Goal: Information Seeking & Learning: Understand process/instructions

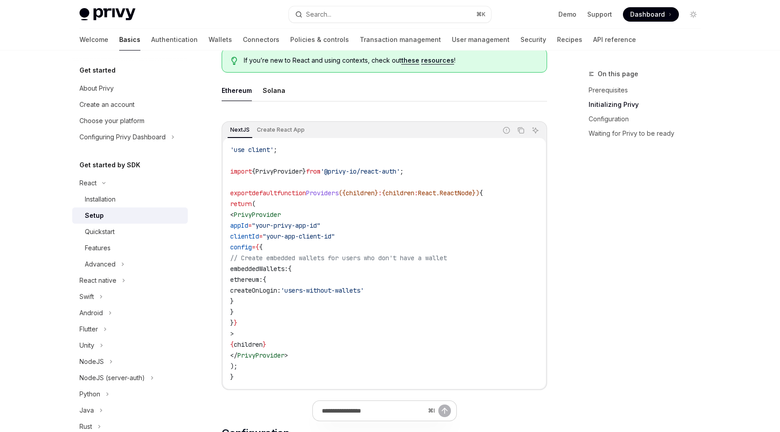
scroll to position [246, 0]
click at [277, 93] on div "Solana" at bounding box center [274, 89] width 23 height 21
type textarea "*"
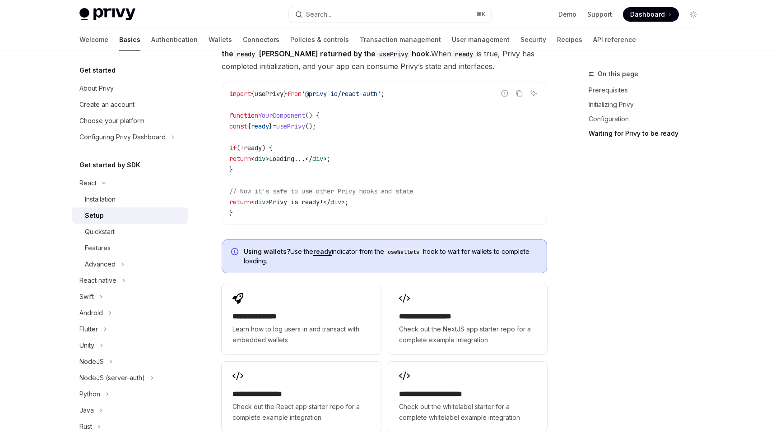
scroll to position [1173, 0]
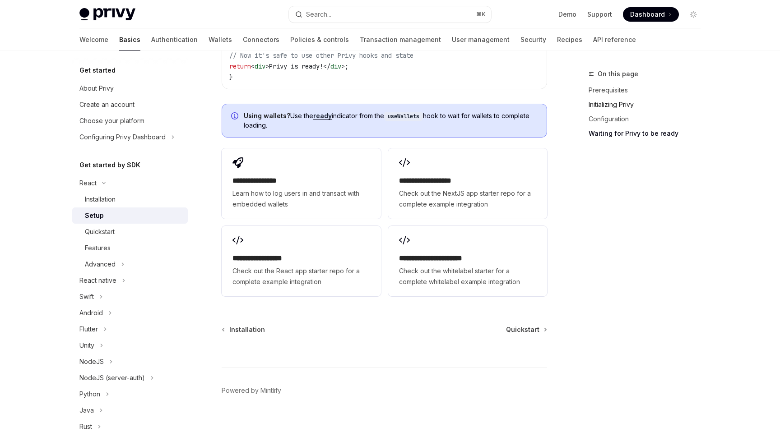
click at [610, 100] on link "Initializing Privy" at bounding box center [647, 104] width 119 height 14
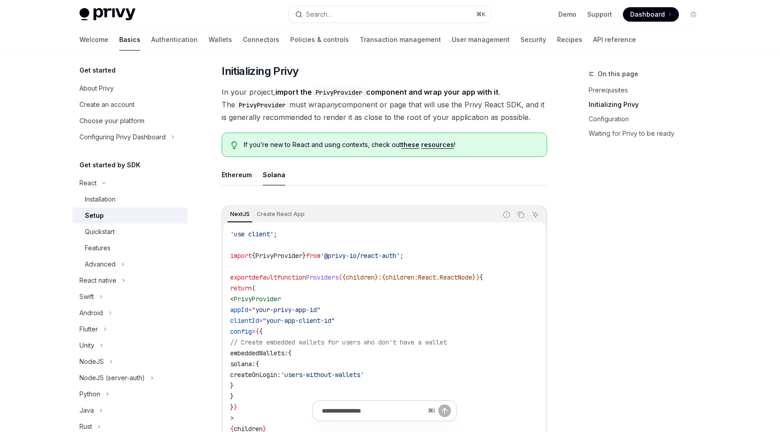
scroll to position [156, 0]
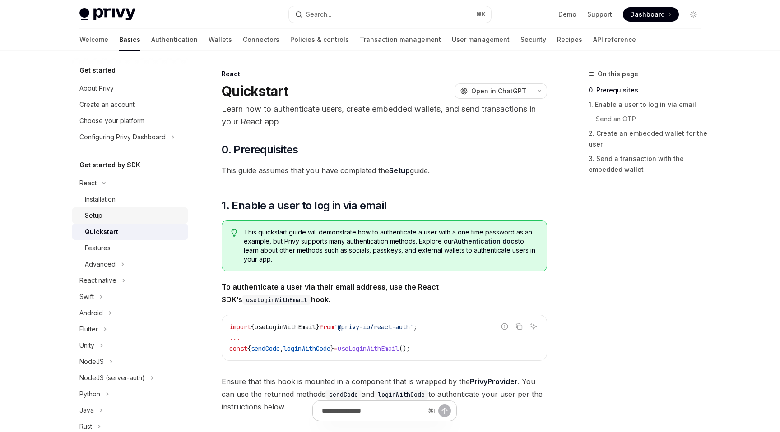
click at [110, 213] on div "Setup" at bounding box center [133, 215] width 97 height 11
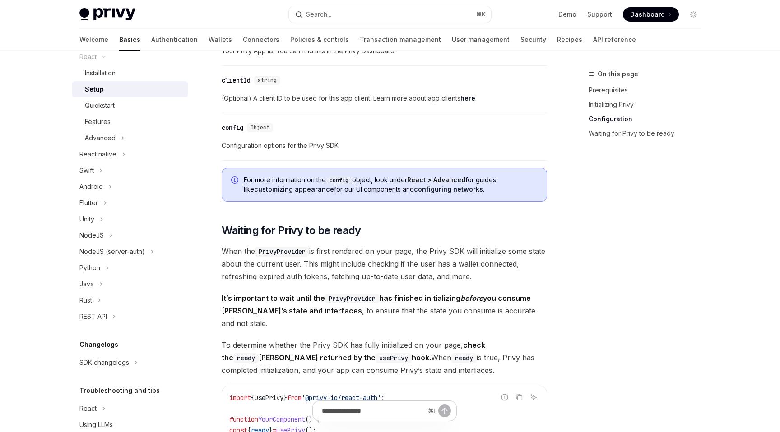
scroll to position [676, 0]
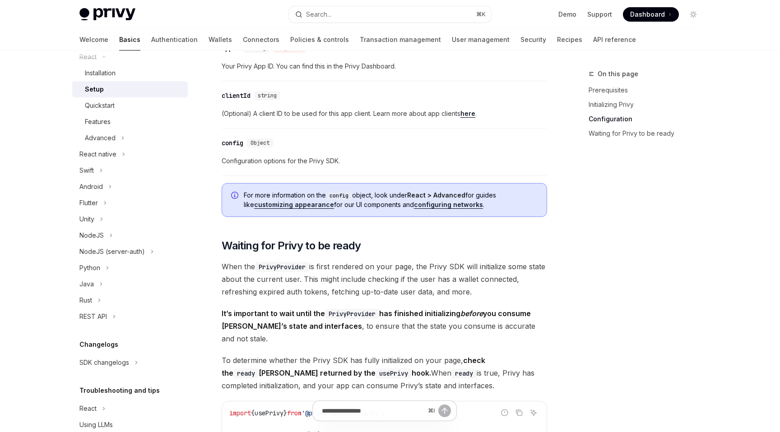
click at [429, 205] on link "configuring networks" at bounding box center [448, 205] width 69 height 8
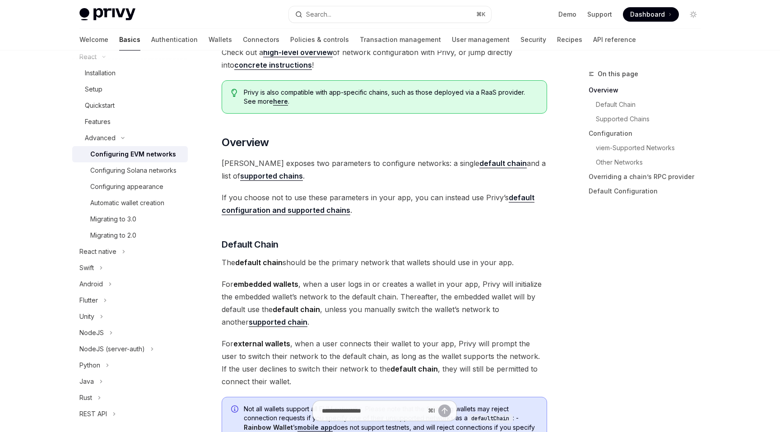
scroll to position [182, 0]
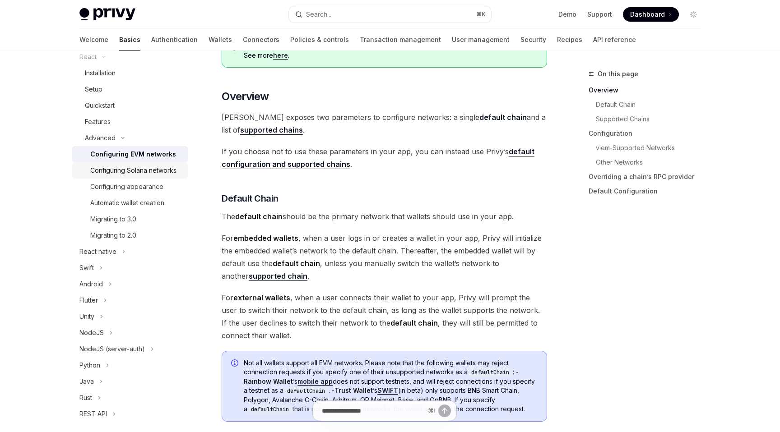
click at [170, 171] on div "Configuring Solana networks" at bounding box center [133, 170] width 86 height 11
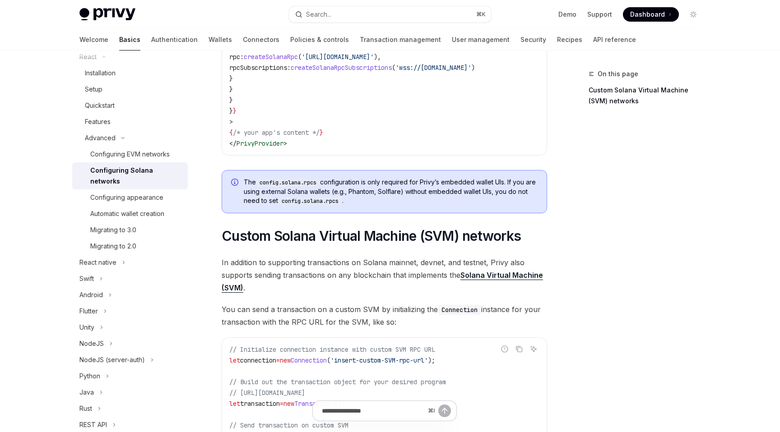
scroll to position [348, 0]
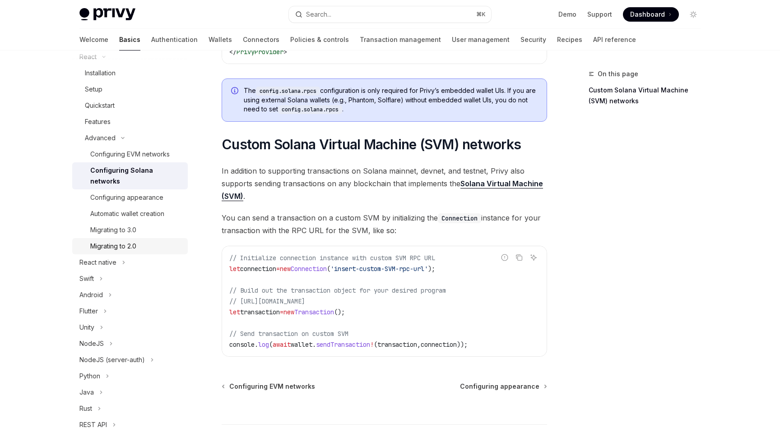
click at [136, 241] on div "Migrating to 2.0" at bounding box center [113, 246] width 46 height 11
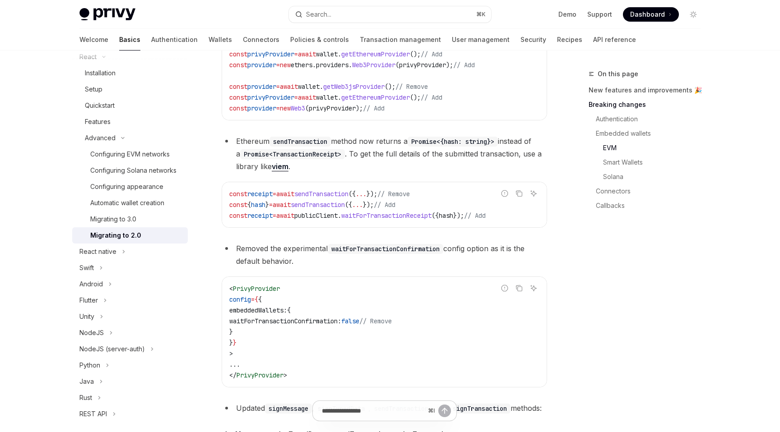
scroll to position [965, 0]
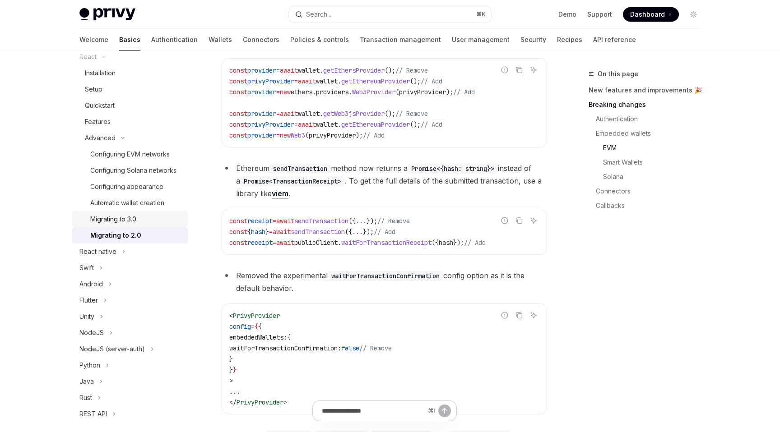
click at [127, 224] on div "Migrating to 3.0" at bounding box center [113, 219] width 46 height 11
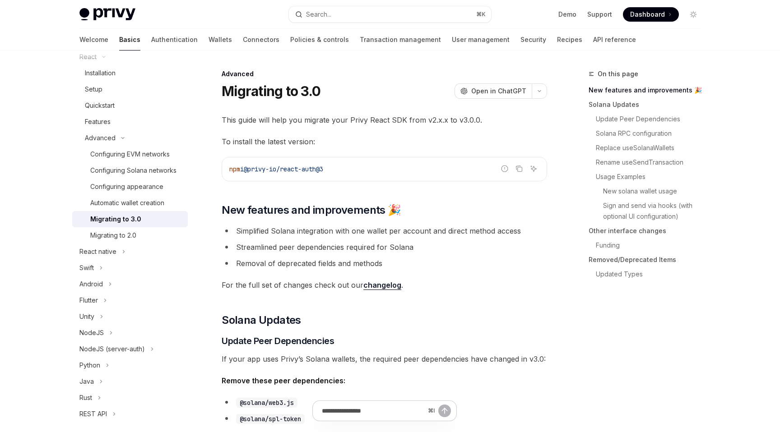
click at [142, 211] on link "Migrating to 3.0" at bounding box center [130, 219] width 116 height 16
type textarea "*"
